Goal: Find specific page/section

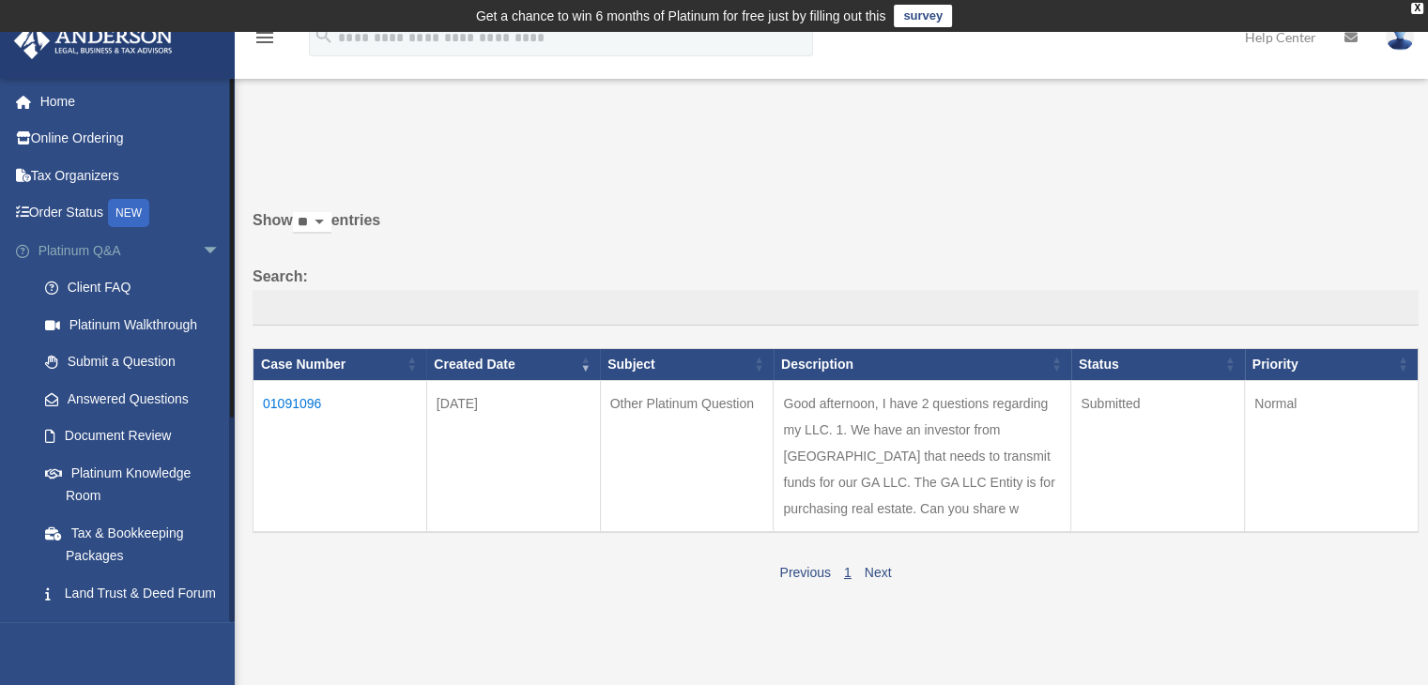
click at [98, 260] on link "Platinum Q&A arrow_drop_down" at bounding box center [131, 251] width 236 height 38
click at [202, 254] on span "arrow_drop_down" at bounding box center [221, 251] width 38 height 38
click at [202, 245] on span "arrow_drop_down" at bounding box center [221, 251] width 38 height 38
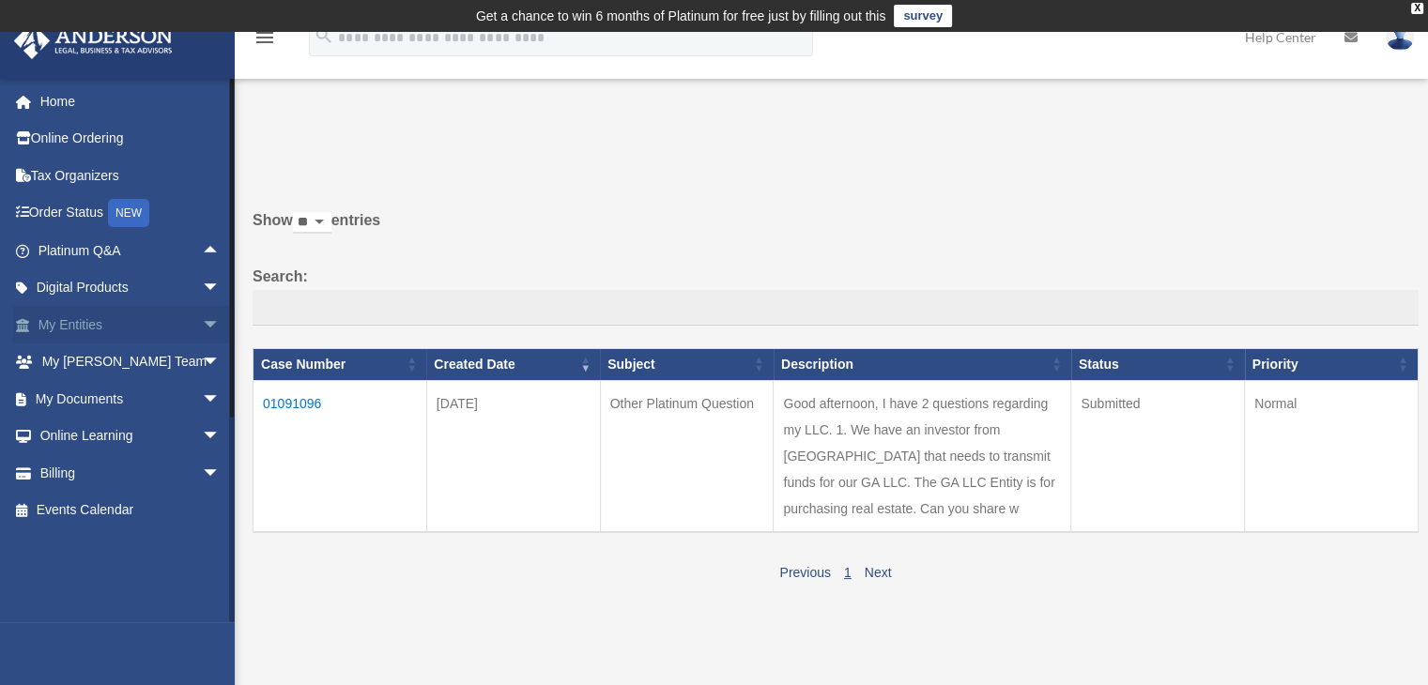
click at [202, 316] on span "arrow_drop_down" at bounding box center [221, 325] width 38 height 38
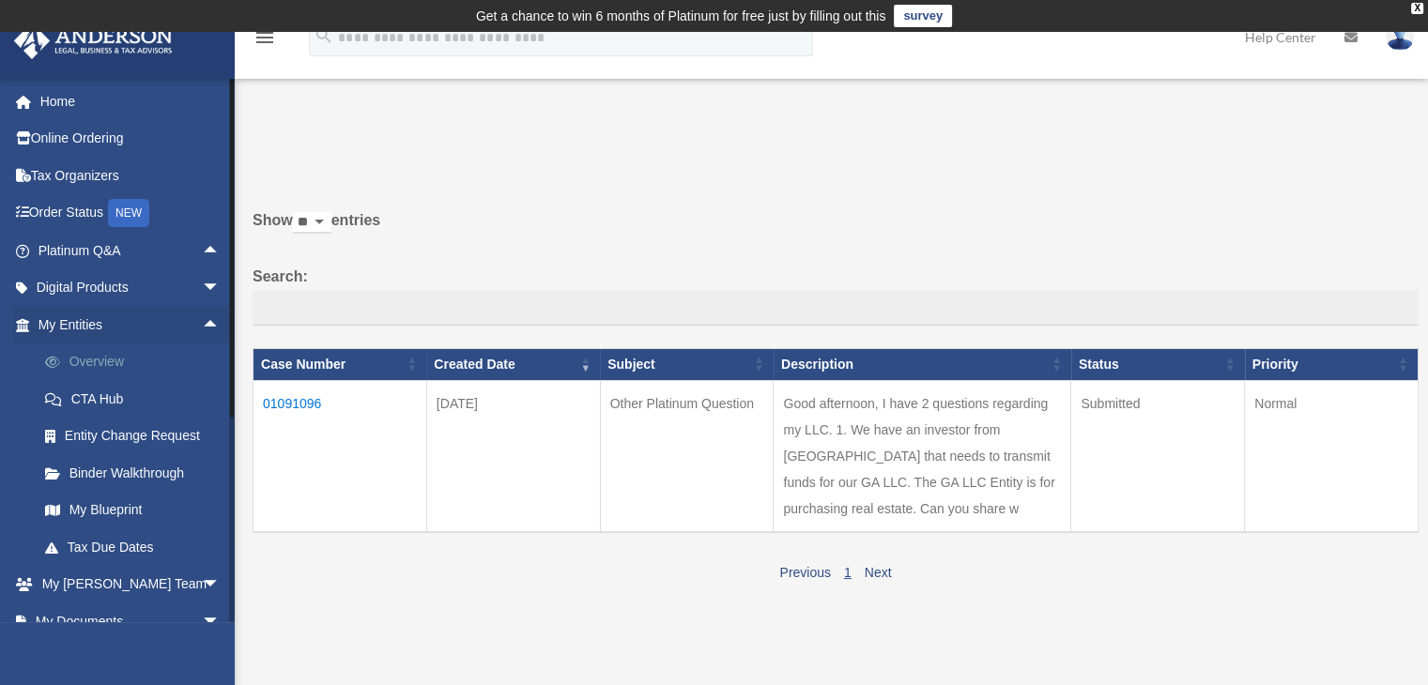
click at [161, 361] on link "Overview" at bounding box center [137, 363] width 223 height 38
click at [130, 506] on link "My Blueprint" at bounding box center [137, 511] width 223 height 38
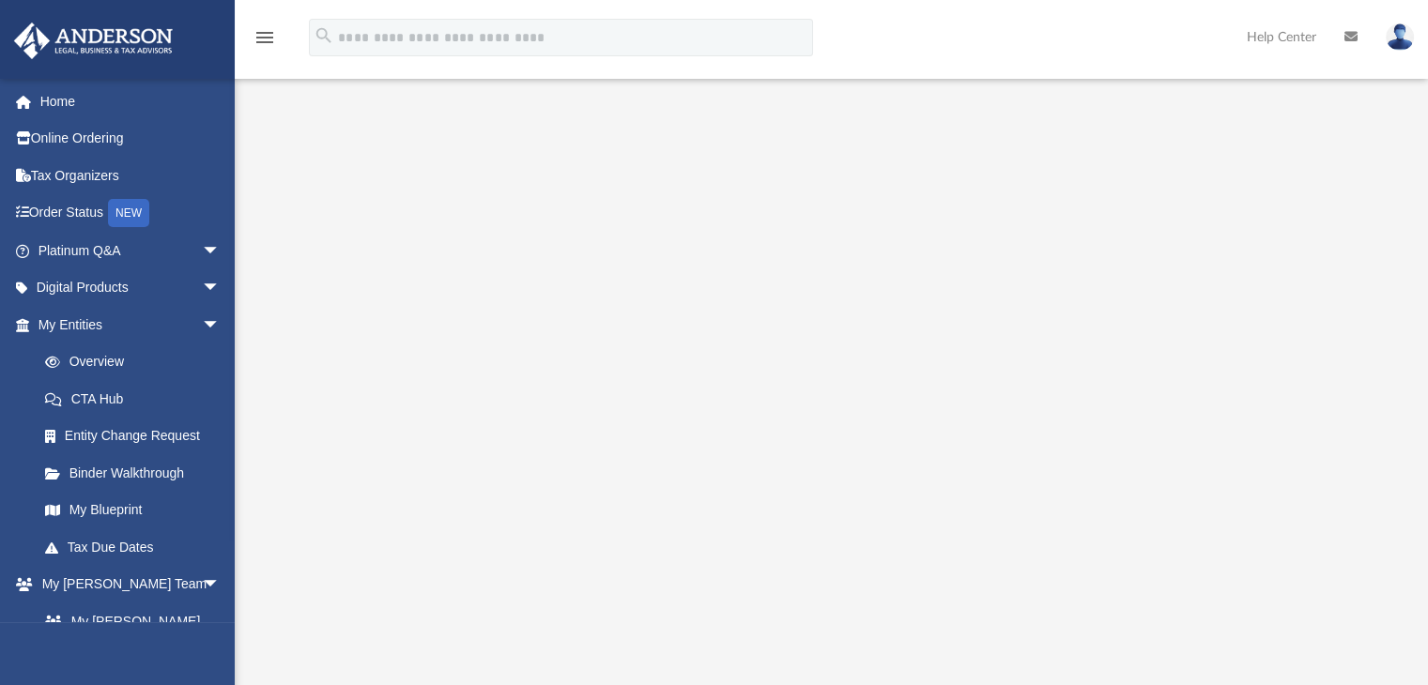
scroll to position [143, 0]
click at [101, 360] on link "Overview" at bounding box center [137, 363] width 223 height 38
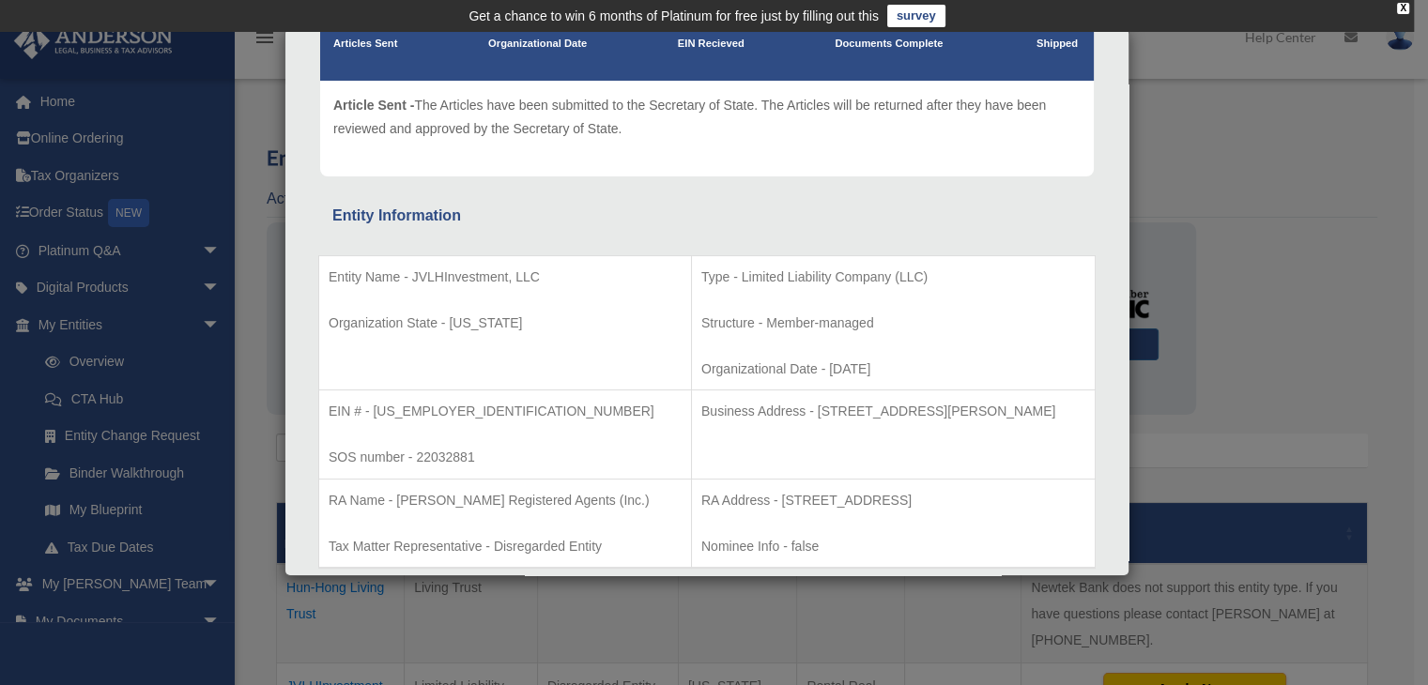
scroll to position [83, 0]
